Goal: Transaction & Acquisition: Obtain resource

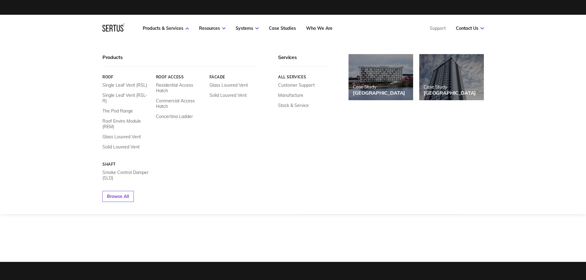
click at [109, 76] on link "Roof" at bounding box center [126, 77] width 49 height 5
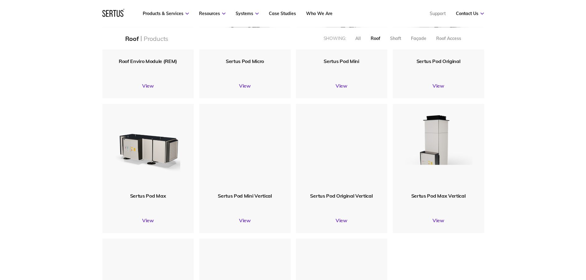
scroll to position [369, 0]
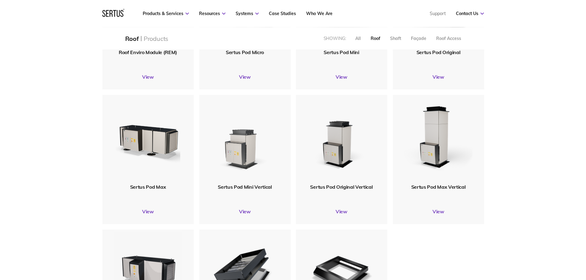
click at [253, 156] on img at bounding box center [245, 139] width 74 height 90
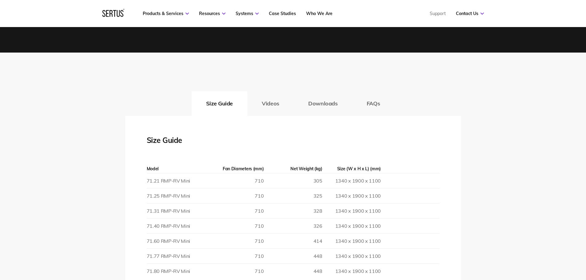
scroll to position [892, 0]
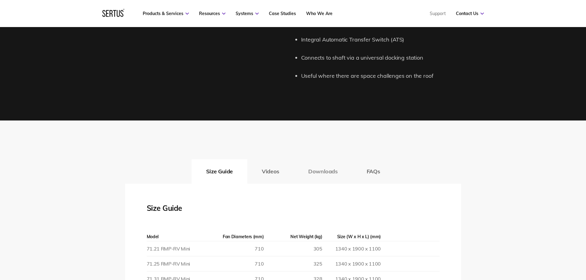
click at [317, 173] on button "Downloads" at bounding box center [323, 171] width 58 height 25
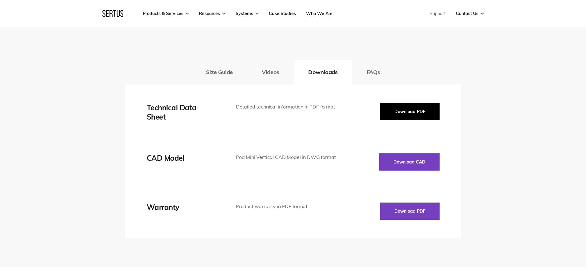
scroll to position [984, 0]
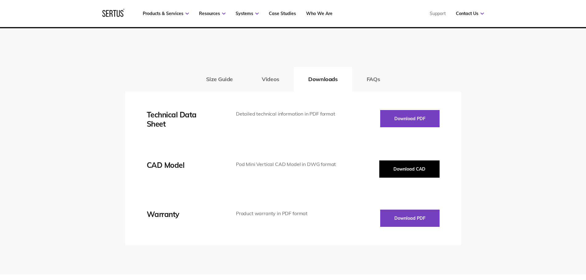
click at [407, 166] on button "Download CAD" at bounding box center [409, 169] width 60 height 17
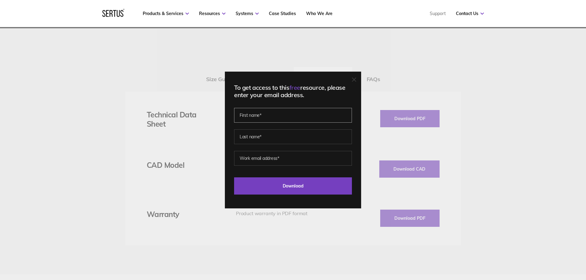
click at [292, 111] on input "text" at bounding box center [293, 115] width 118 height 15
type input "Seb"
click at [286, 142] on input "text" at bounding box center [293, 137] width 118 height 15
type input "Ong"
click at [286, 161] on input "email" at bounding box center [293, 158] width 118 height 15
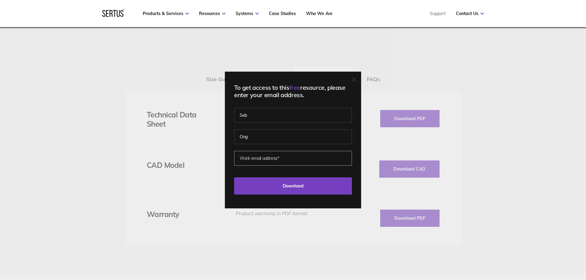
type input "[EMAIL_ADDRESS][DOMAIN_NAME]"
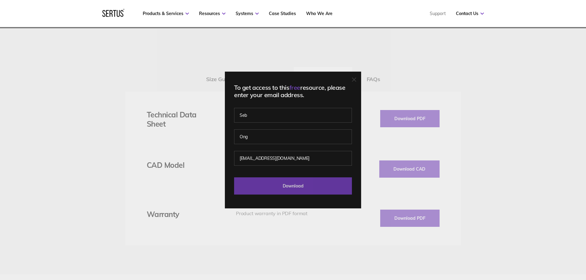
click at [302, 185] on input "Download" at bounding box center [293, 185] width 118 height 17
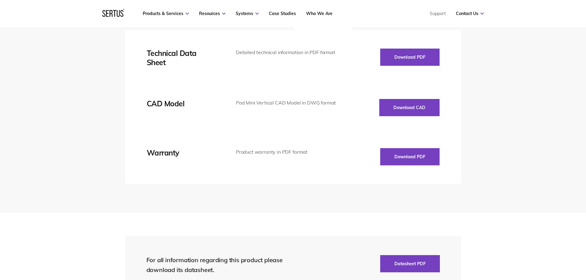
scroll to position [892, 0]
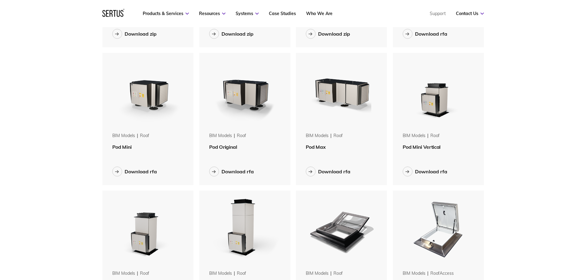
scroll to position [154, 0]
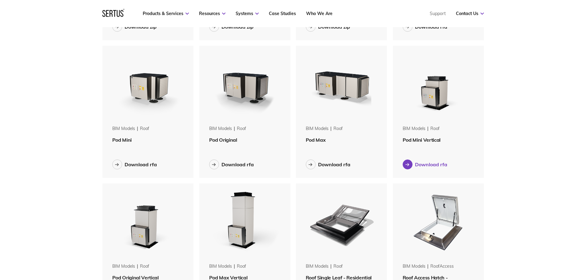
click at [432, 164] on div "Download rfa" at bounding box center [431, 164] width 32 height 6
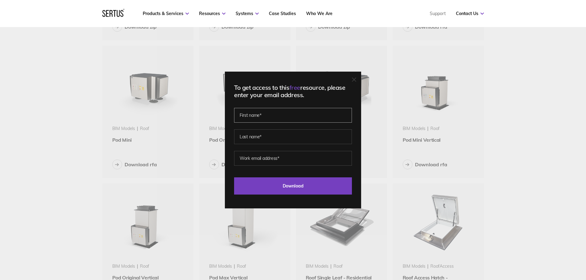
click at [331, 116] on input "text" at bounding box center [293, 115] width 118 height 15
type input "Seb"
click at [285, 144] on input "text" at bounding box center [293, 137] width 118 height 15
type input "Ong"
click at [286, 158] on input "email" at bounding box center [293, 158] width 118 height 15
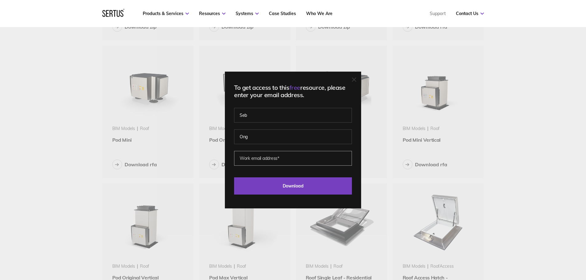
type input "[EMAIL_ADDRESS][DOMAIN_NAME]"
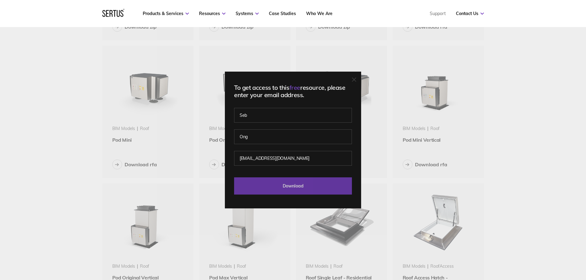
click at [308, 186] on input "Download" at bounding box center [293, 185] width 118 height 17
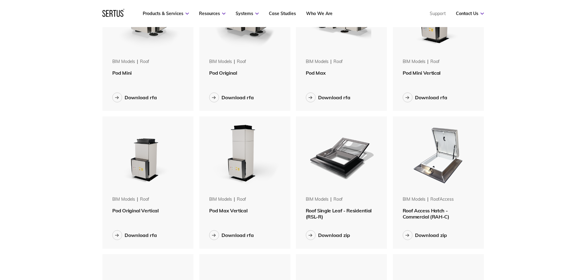
scroll to position [277, 0]
